Goal: Find contact information: Find contact information

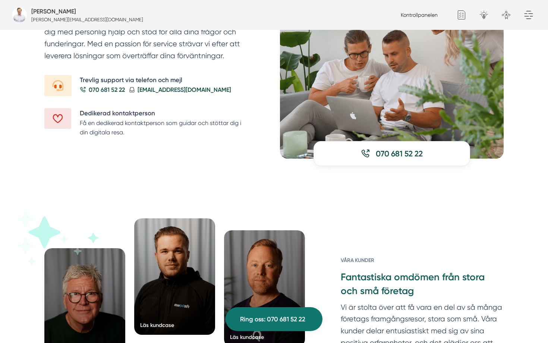
scroll to position [954, 0]
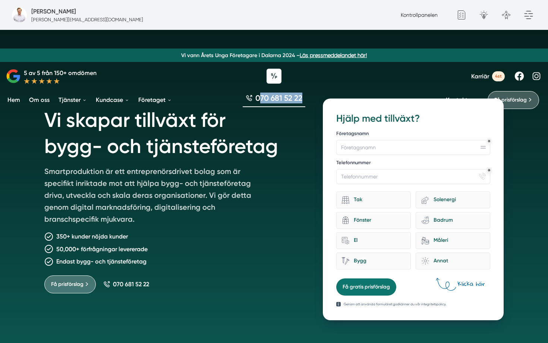
drag, startPoint x: 311, startPoint y: 95, endPoint x: 261, endPoint y: 94, distance: 50.0
click at [261, 94] on div "070 681 52 22" at bounding box center [274, 99] width 548 height 25
copy span "70 681 52 22"
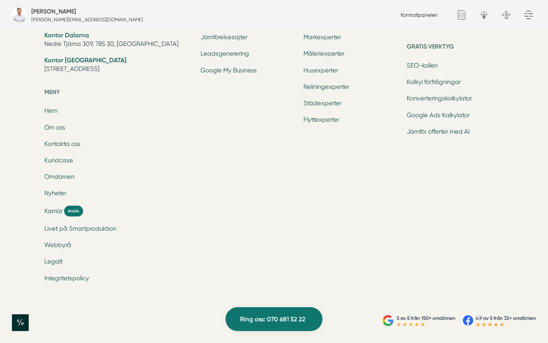
scroll to position [2477, 0]
drag, startPoint x: 154, startPoint y: 91, endPoint x: 45, endPoint y: 90, distance: 108.6
click at [45, 50] on li "Kontor Dalarna Nedre Tjärna 309, 785 30, Gagnef" at bounding box center [117, 40] width 147 height 19
copy li "Nedre Tjärna 309, 785 30, [GEOGRAPHIC_DATA]"
